Goal: Transaction & Acquisition: Purchase product/service

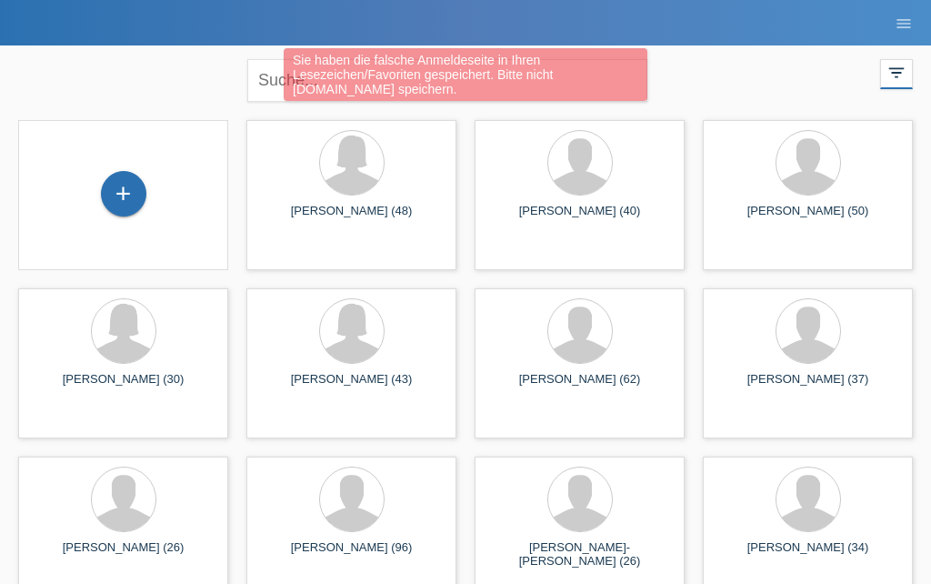
click at [132, 193] on div "+" at bounding box center [124, 193] width 44 height 31
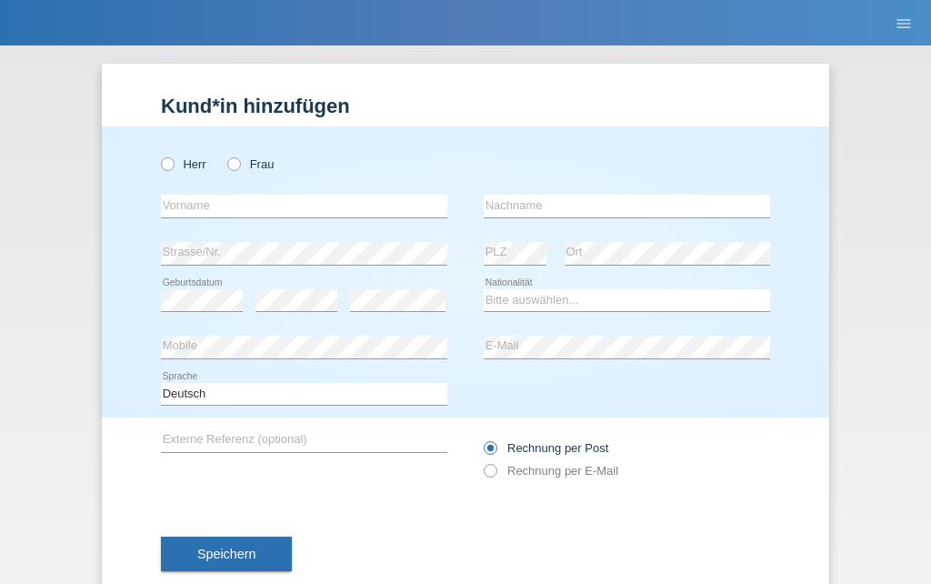
click at [158, 155] on icon at bounding box center [158, 155] width 0 height 0
click at [166, 157] on input "Herr" at bounding box center [167, 163] width 12 height 12
radio input "true"
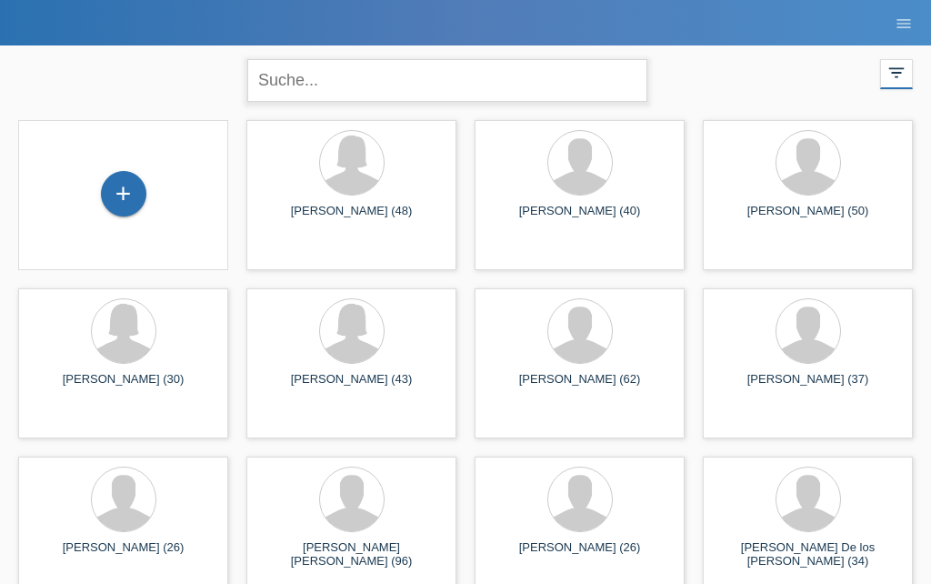
click at [589, 77] on input "text" at bounding box center [447, 80] width 400 height 43
type input "Ardian"
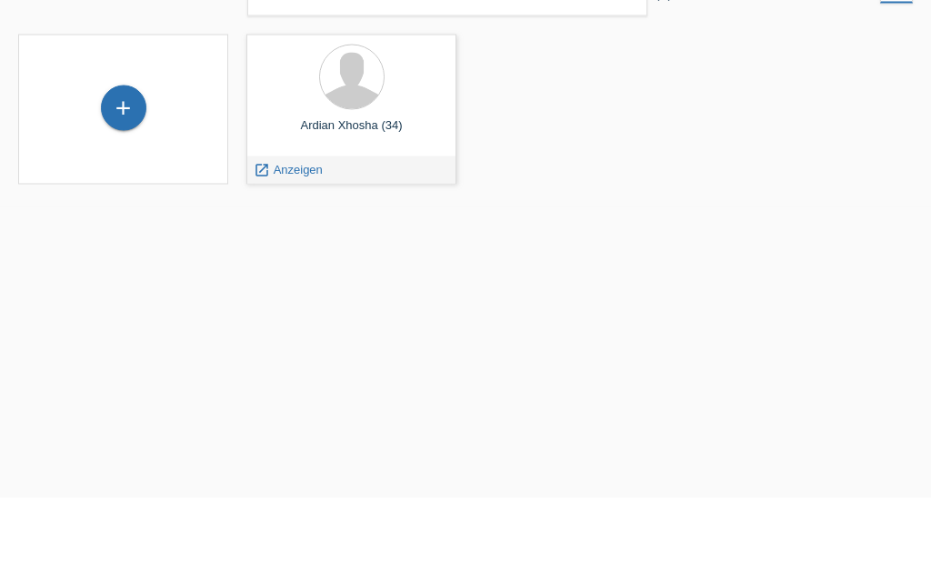
click at [322, 248] on span "Anzeigen" at bounding box center [298, 255] width 49 height 14
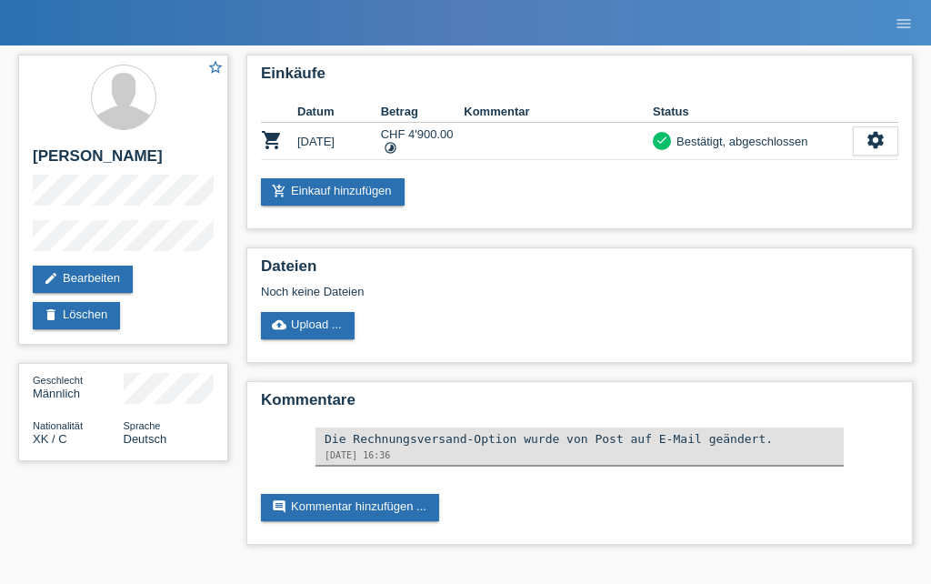
click at [348, 193] on link "add_shopping_cart Einkauf hinzufügen" at bounding box center [333, 191] width 144 height 27
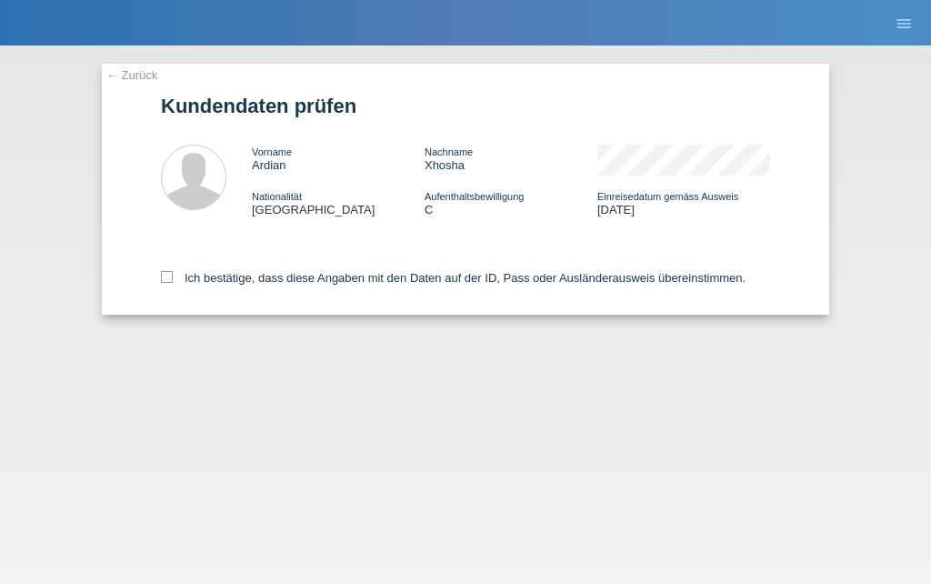
click at [167, 283] on icon at bounding box center [167, 277] width 12 height 12
click at [167, 283] on input "Ich bestätige, dass diese Angaben mit den Daten auf der ID, Pass oder Ausländer…" at bounding box center [167, 277] width 12 height 12
checkbox input "true"
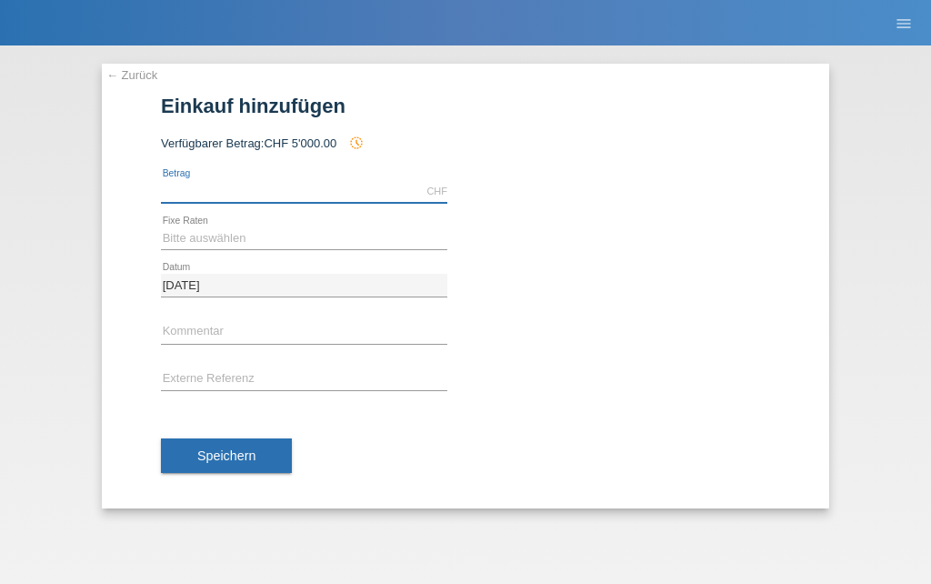
click at [286, 191] on input "text" at bounding box center [304, 191] width 286 height 23
